Goal: Communication & Community: Answer question/provide support

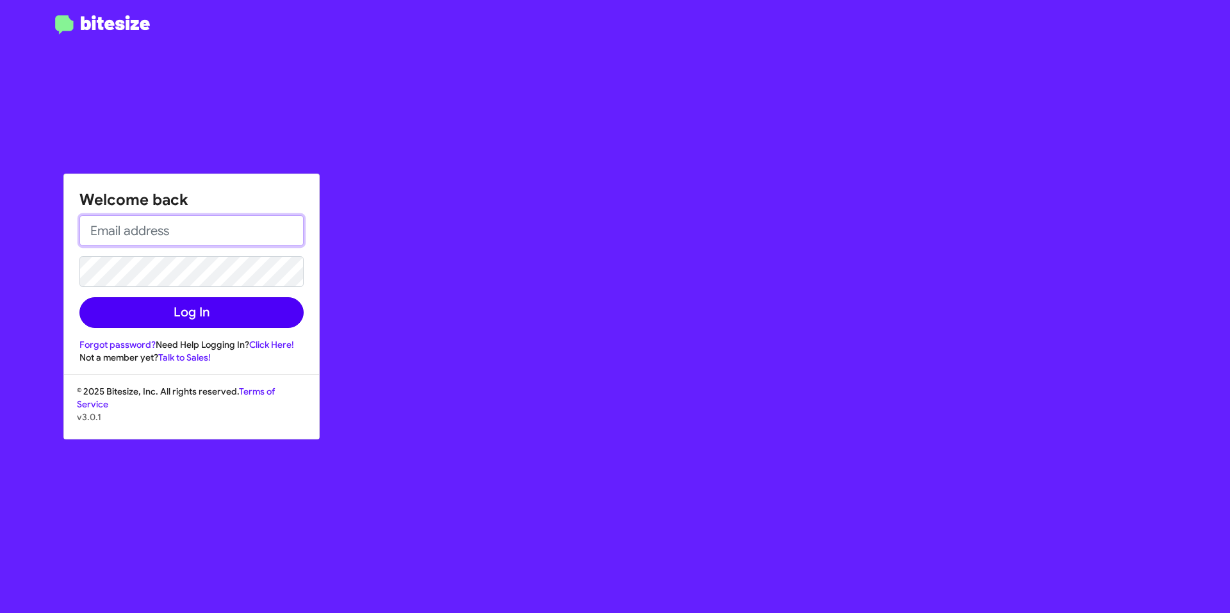
type input "[EMAIL_ADDRESS][DOMAIN_NAME]"
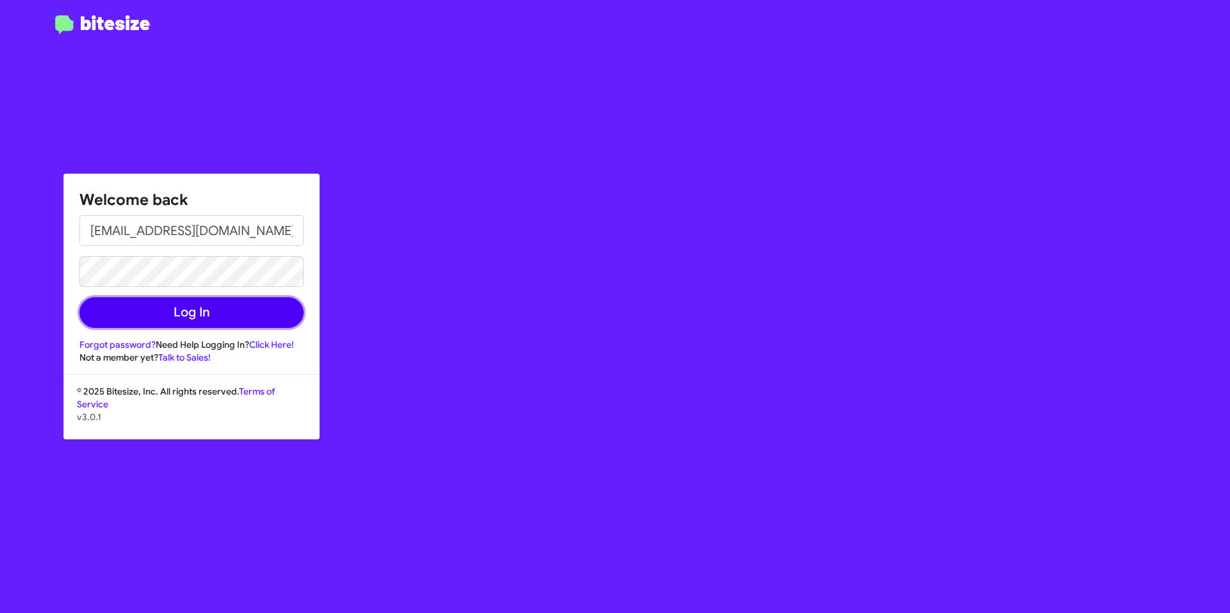
click at [190, 317] on button "Log In" at bounding box center [191, 312] width 224 height 31
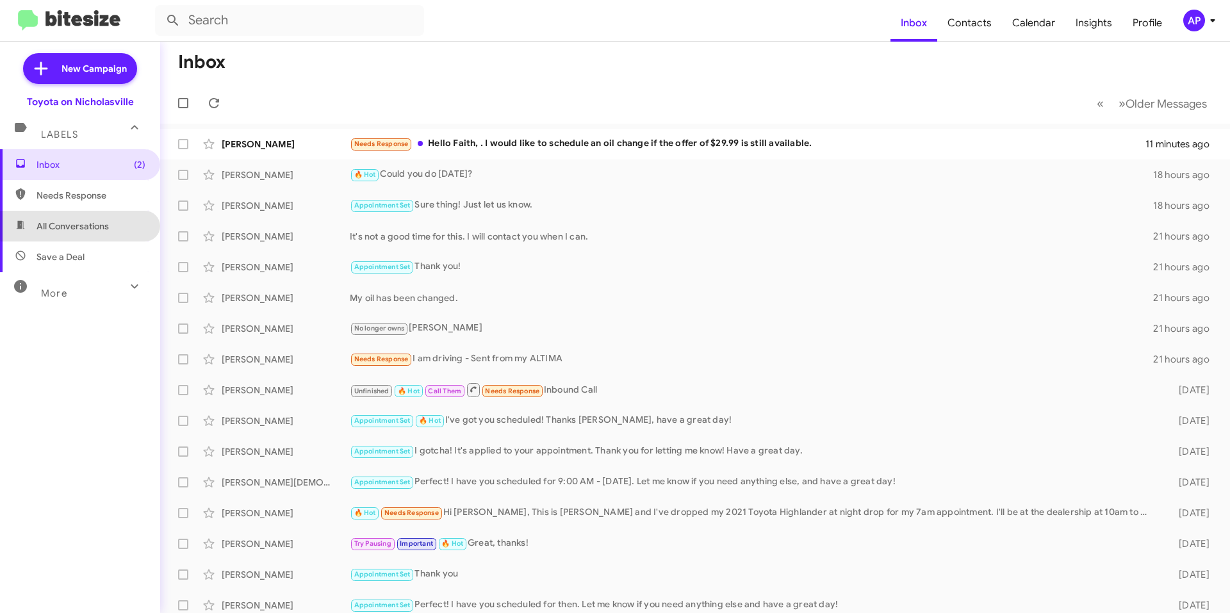
click at [94, 224] on span "All Conversations" at bounding box center [73, 226] width 72 height 13
type input "in:all-conversations"
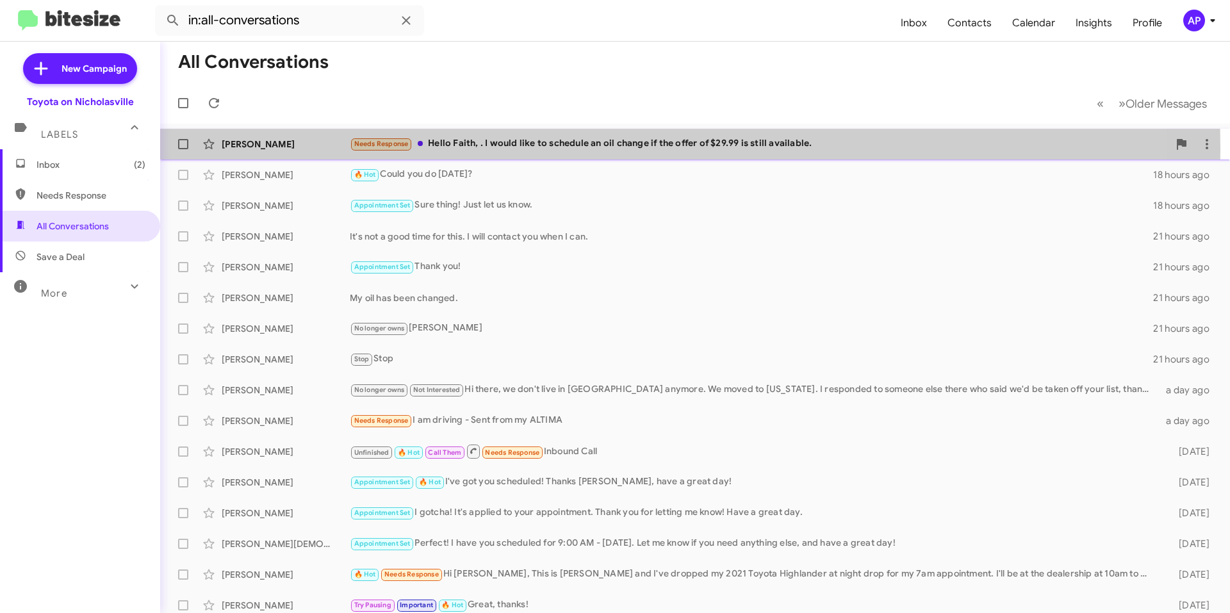
click at [298, 149] on div "[PERSON_NAME]" at bounding box center [286, 144] width 128 height 13
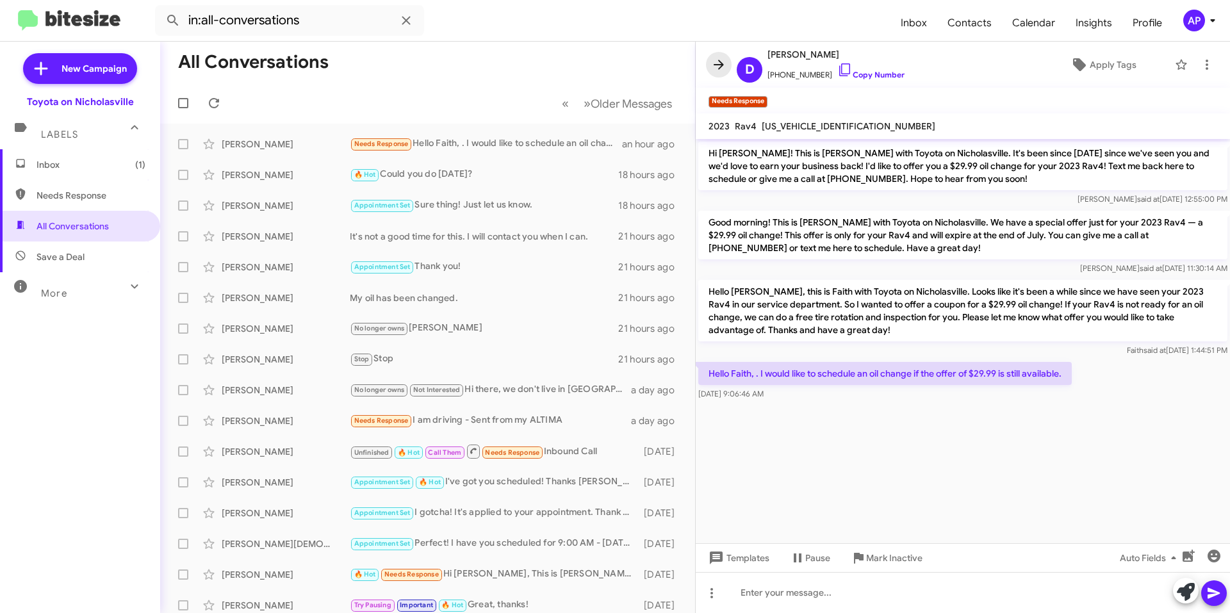
click at [713, 56] on button at bounding box center [719, 65] width 26 height 26
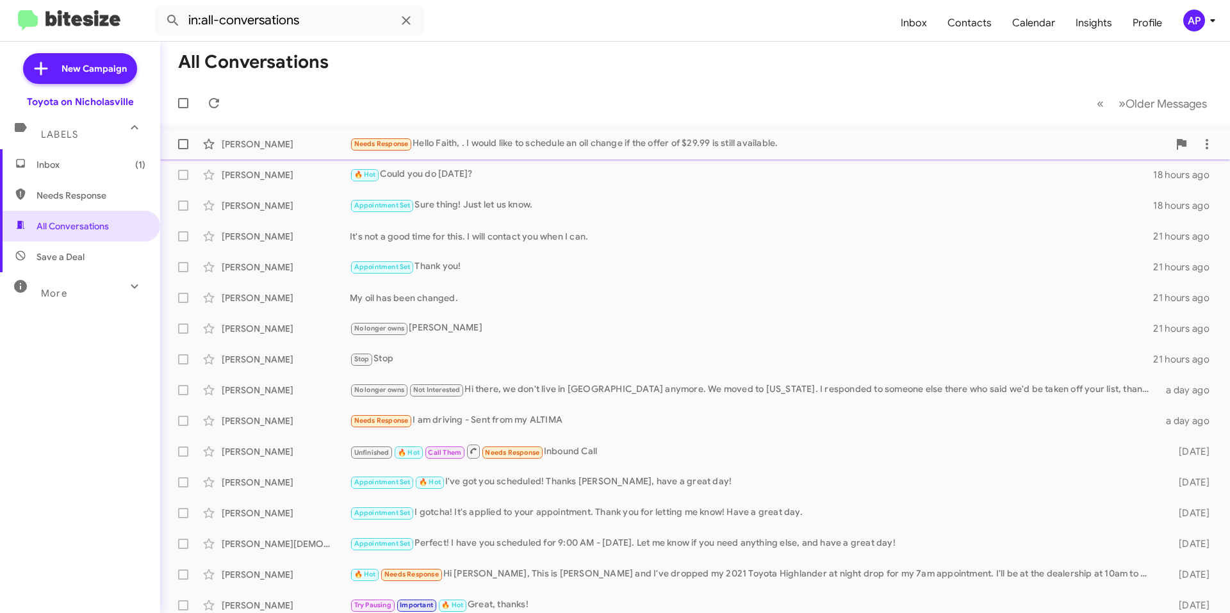
click at [185, 143] on span at bounding box center [183, 144] width 10 height 10
click at [183, 149] on input "checkbox" at bounding box center [183, 149] width 1 height 1
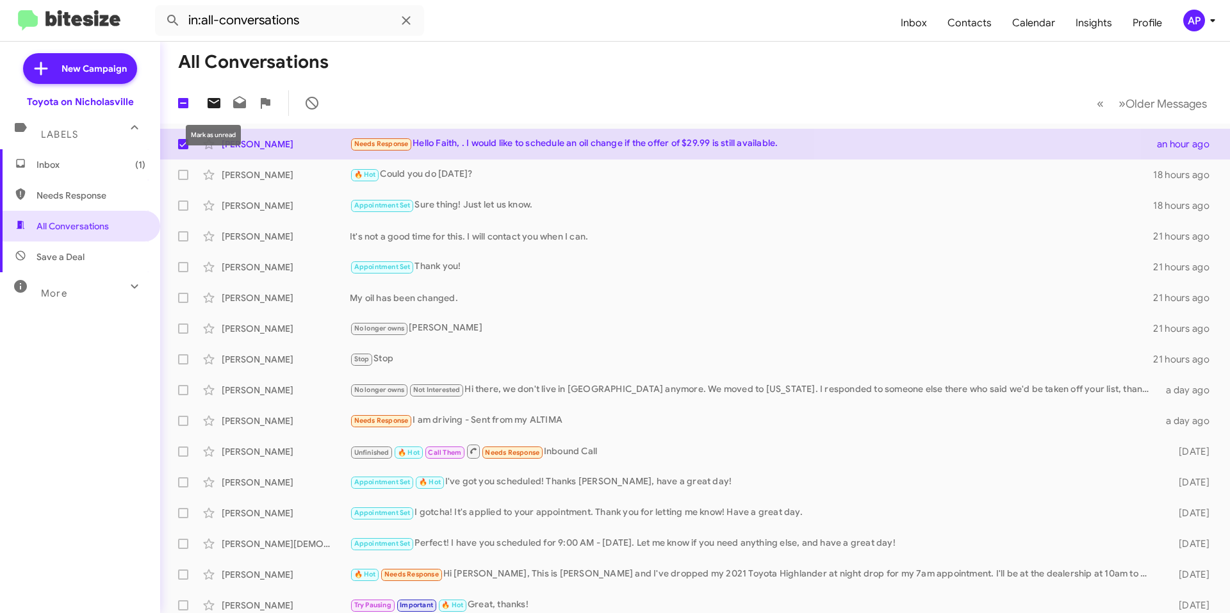
click at [218, 104] on icon at bounding box center [214, 103] width 13 height 10
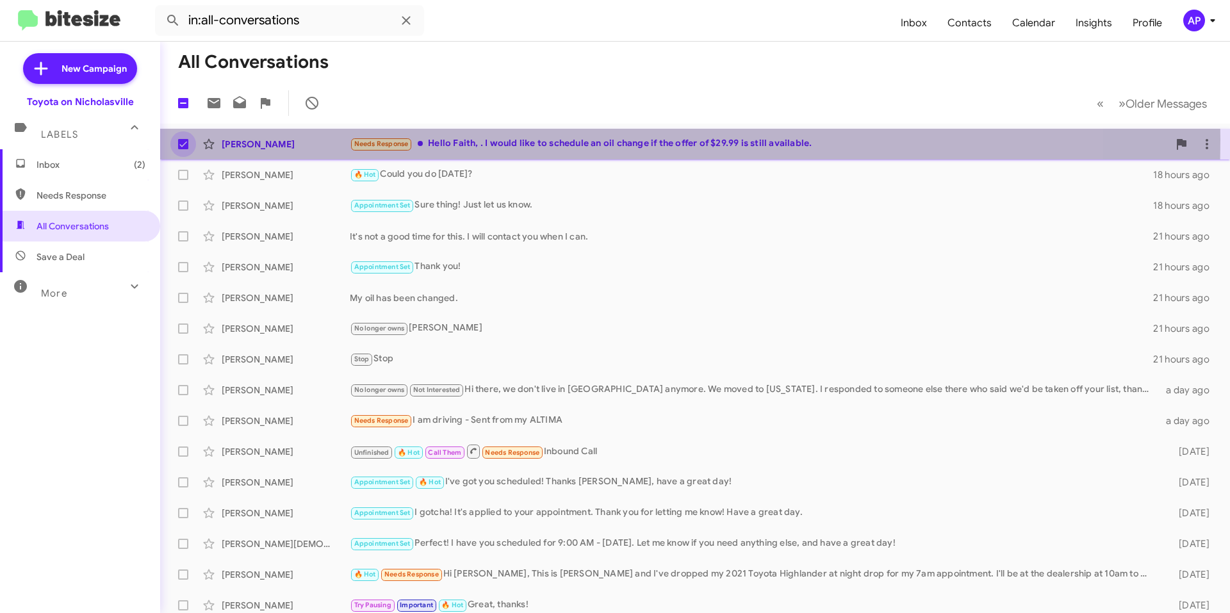
click at [185, 140] on span at bounding box center [183, 144] width 10 height 10
click at [183, 149] on input "checkbox" at bounding box center [183, 149] width 1 height 1
checkbox input "false"
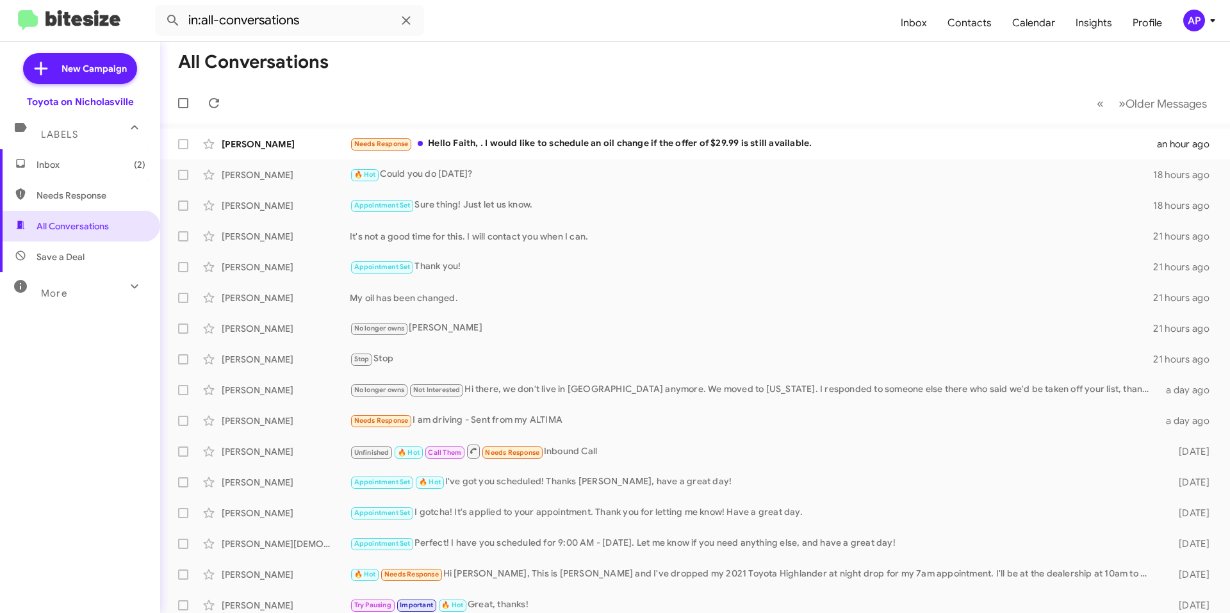
click at [556, 69] on mat-toolbar-row "All Conversations" at bounding box center [695, 62] width 1070 height 41
click at [542, 171] on div "🔥 Hot Could you do [DATE]?" at bounding box center [759, 174] width 818 height 15
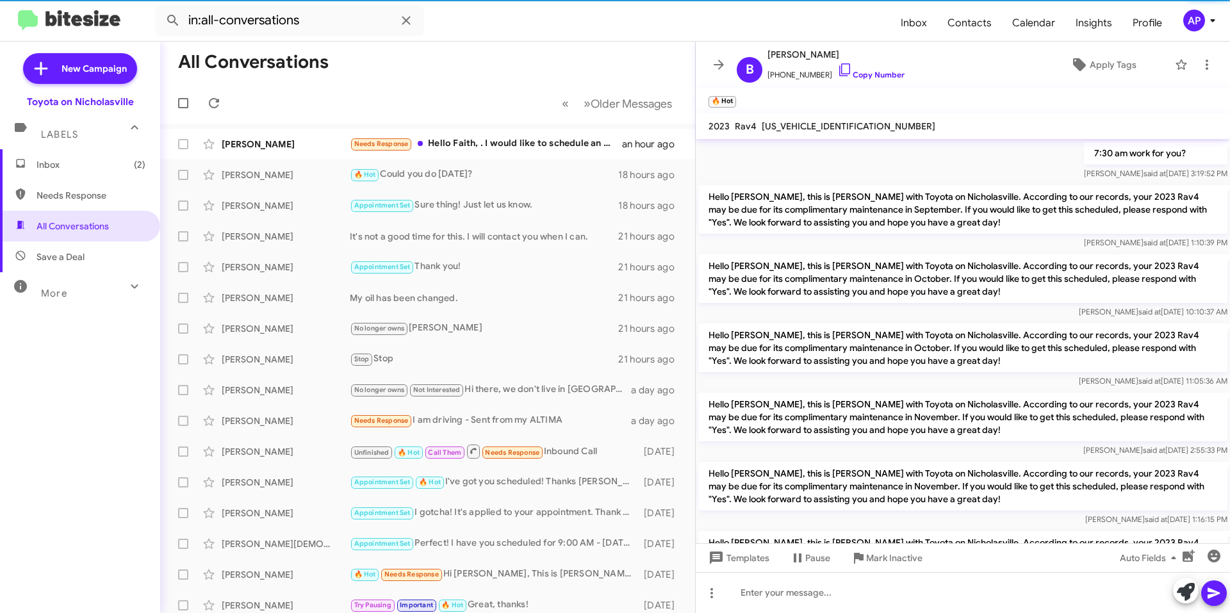
scroll to position [864, 0]
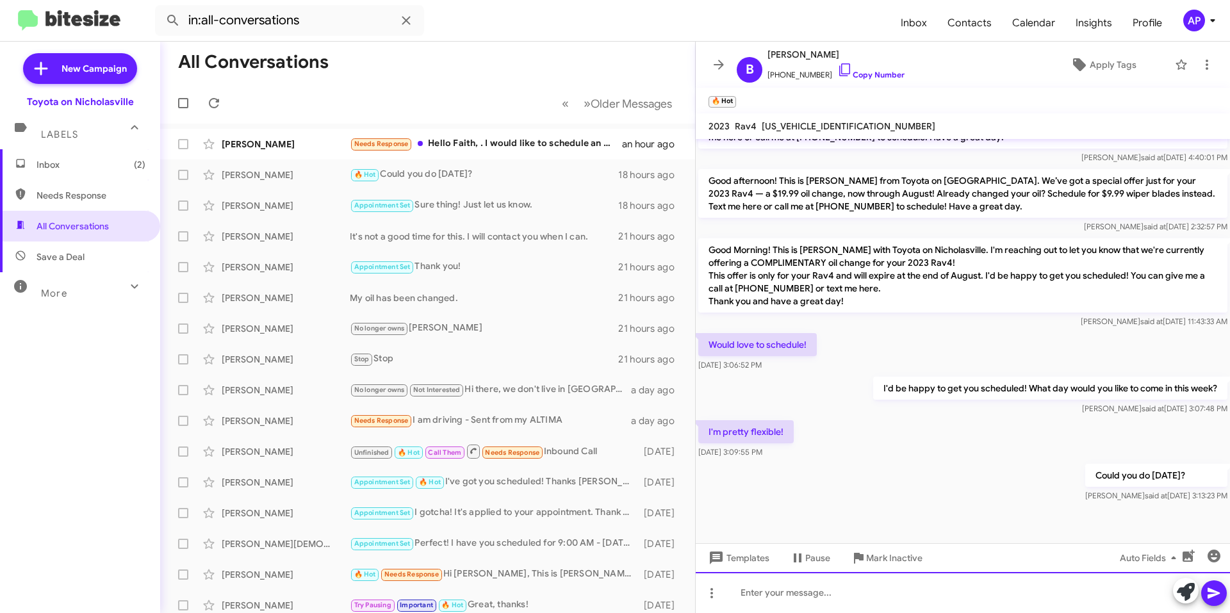
drag, startPoint x: 819, startPoint y: 598, endPoint x: 817, endPoint y: 584, distance: 13.6
click at [819, 598] on div at bounding box center [963, 592] width 534 height 41
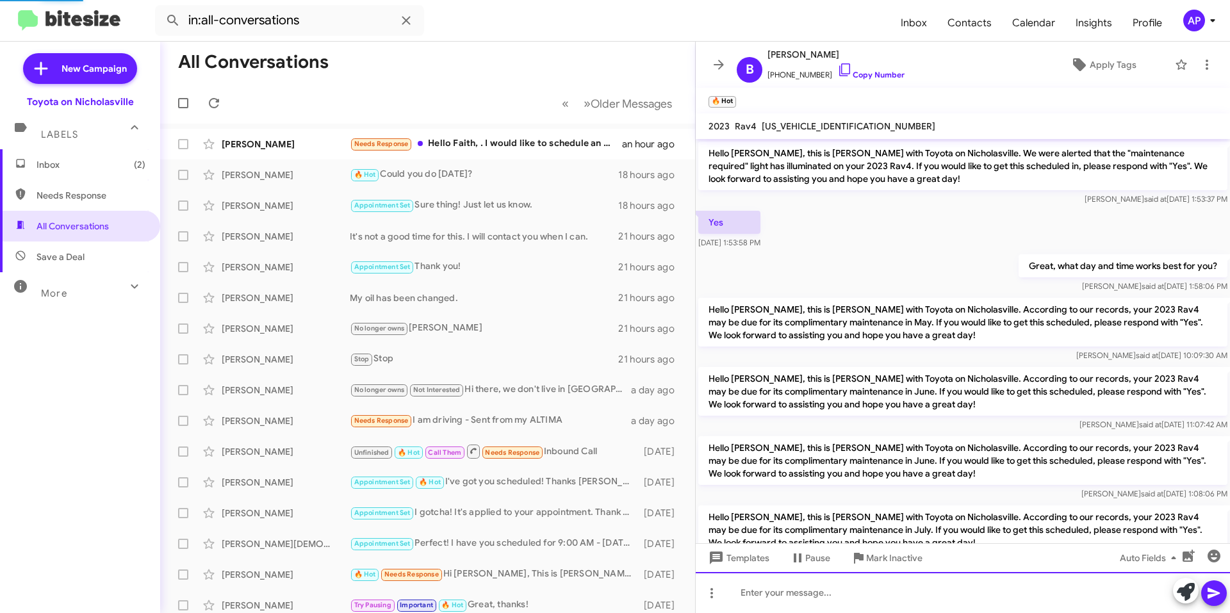
scroll to position [64, 0]
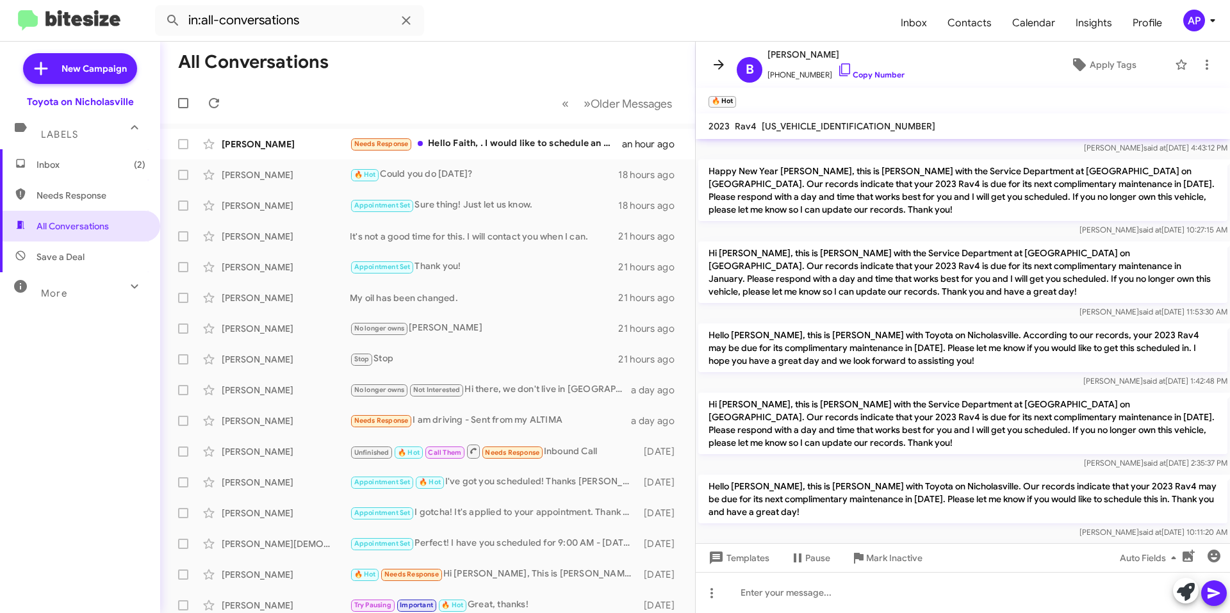
click at [706, 59] on span at bounding box center [719, 64] width 26 height 15
